Goal: Transaction & Acquisition: Purchase product/service

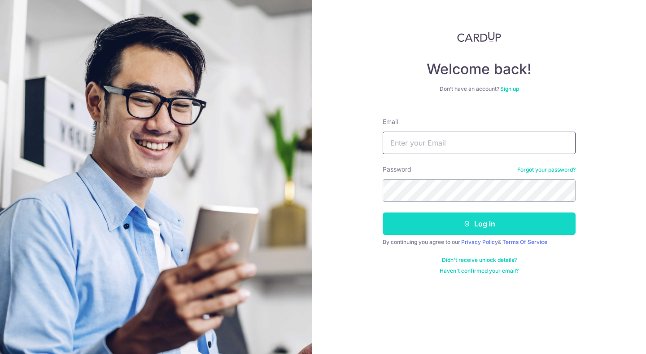
type input "sales@premiumclassdreams.com"
click at [489, 225] on button "Log in" at bounding box center [479, 223] width 193 height 22
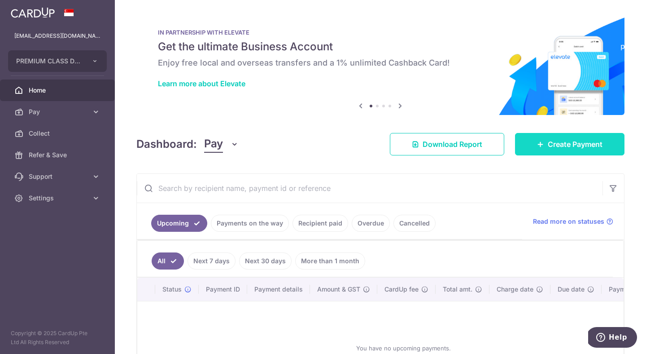
click at [556, 139] on span "Create Payment" at bounding box center [575, 144] width 55 height 11
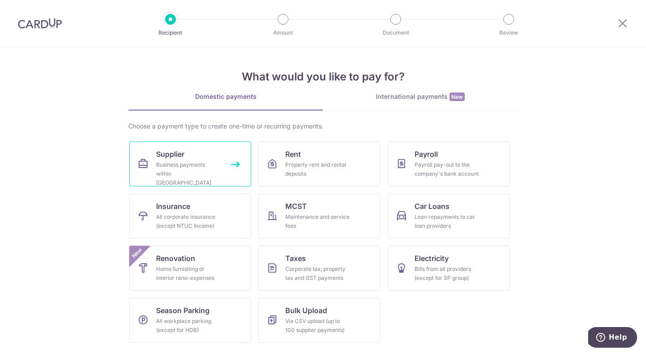
click at [209, 169] on div "Business payments within Singapore" at bounding box center [188, 173] width 65 height 27
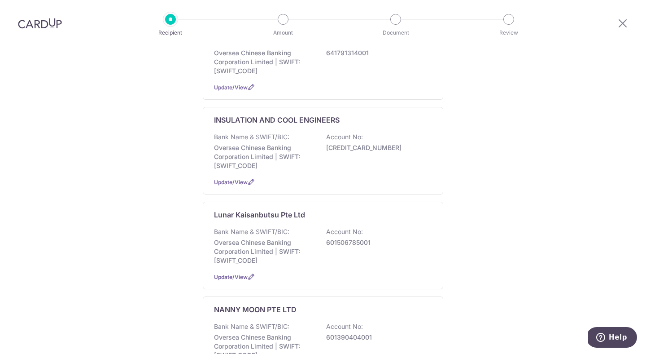
scroll to position [585, 0]
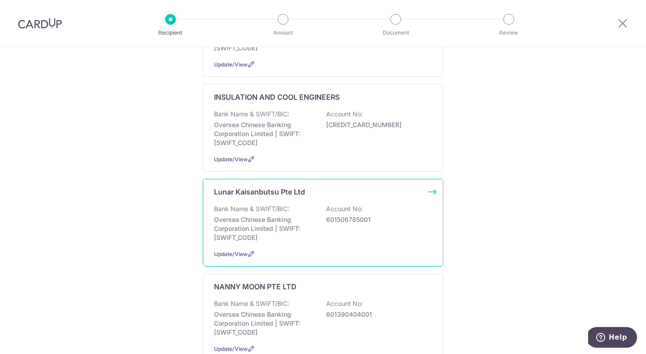
click at [269, 215] on p "Oversea Chinese Banking Corporation Limited | SWIFT: [SWIFT_CODE]" at bounding box center [264, 228] width 100 height 27
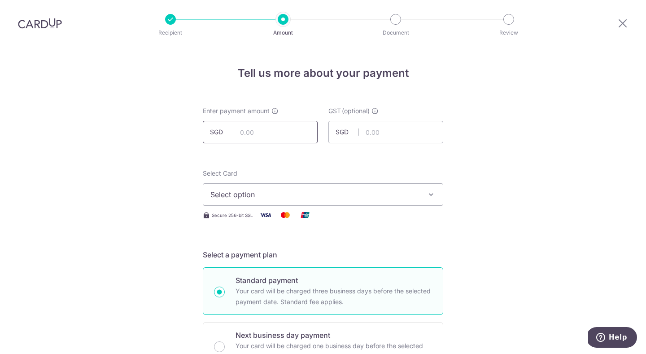
click at [266, 132] on input "text" at bounding box center [260, 132] width 115 height 22
click at [231, 199] on span "Select option" at bounding box center [314, 194] width 209 height 11
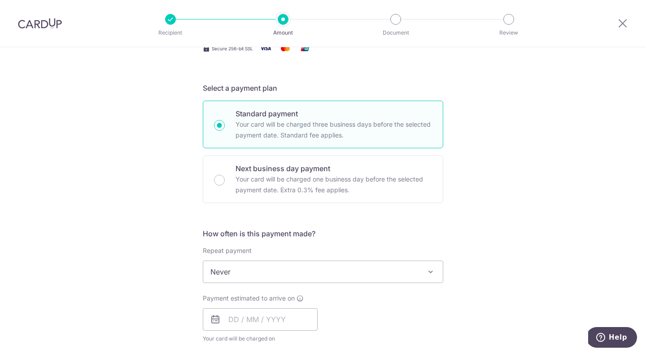
scroll to position [196, 0]
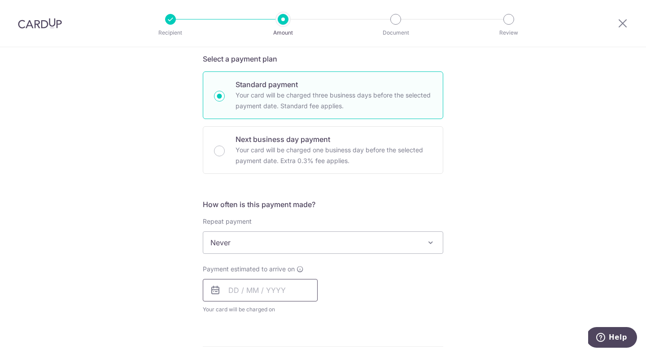
click at [249, 290] on input "text" at bounding box center [260, 290] width 115 height 22
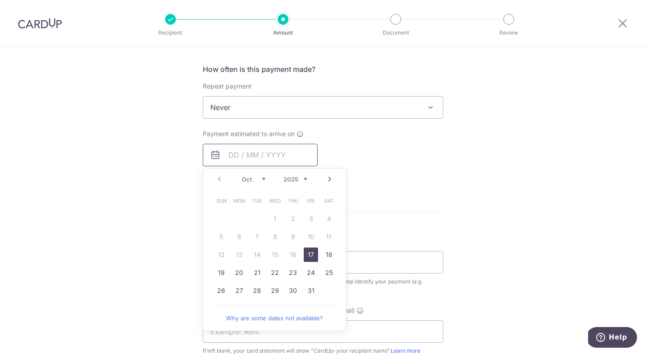
scroll to position [343, 0]
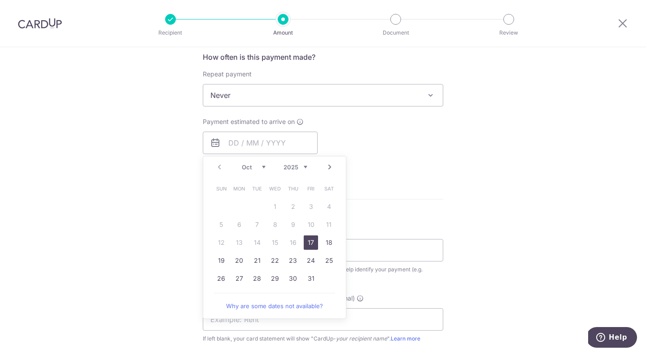
click at [309, 245] on link "17" at bounding box center [311, 242] width 14 height 14
type input "17/10/2025"
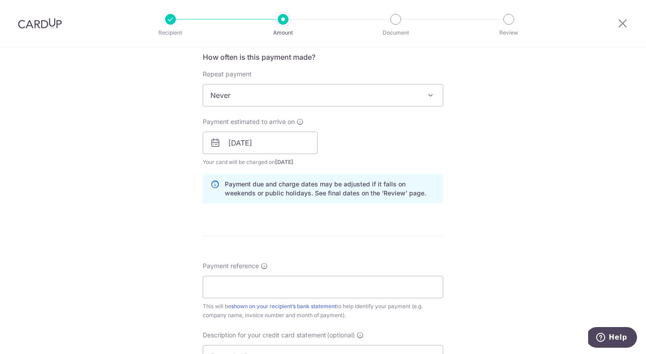
click at [357, 149] on div "Payment estimated to arrive on 17/10/2025 Prev Next Oct Nov Dec 2025 2026 2027 …" at bounding box center [322, 141] width 251 height 49
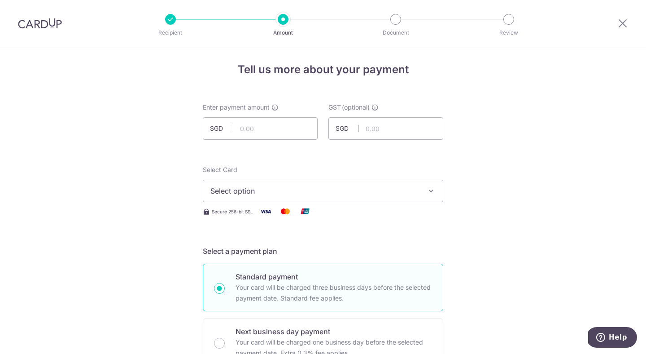
scroll to position [0, 0]
